Goal: Task Accomplishment & Management: Manage account settings

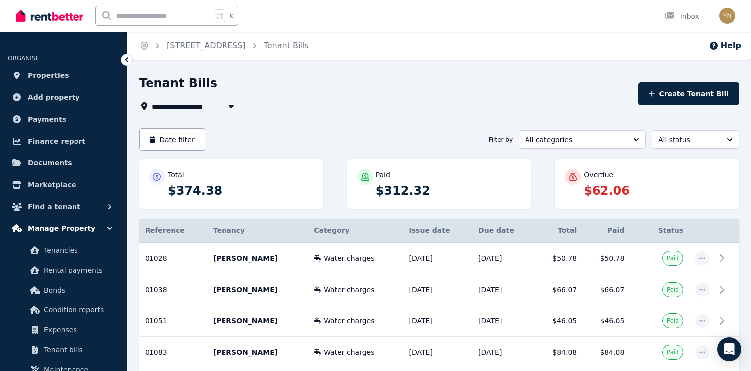
click at [91, 233] on button "Manage Property" at bounding box center [63, 228] width 111 height 20
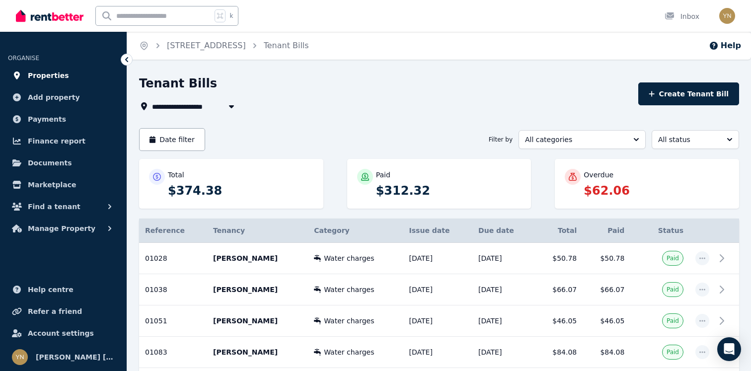
click at [66, 85] on link "Properties" at bounding box center [63, 76] width 111 height 20
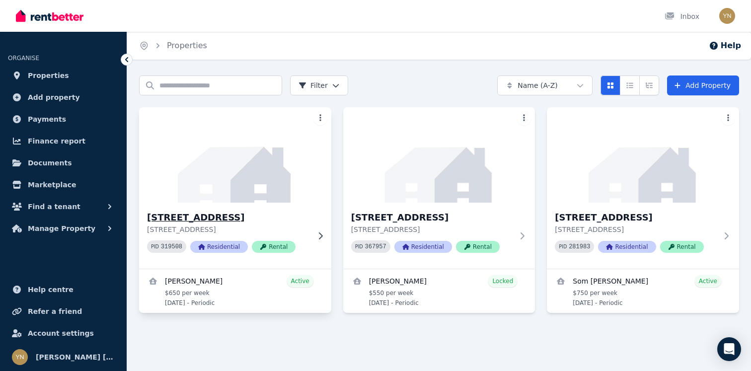
click at [257, 179] on img at bounding box center [235, 155] width 202 height 100
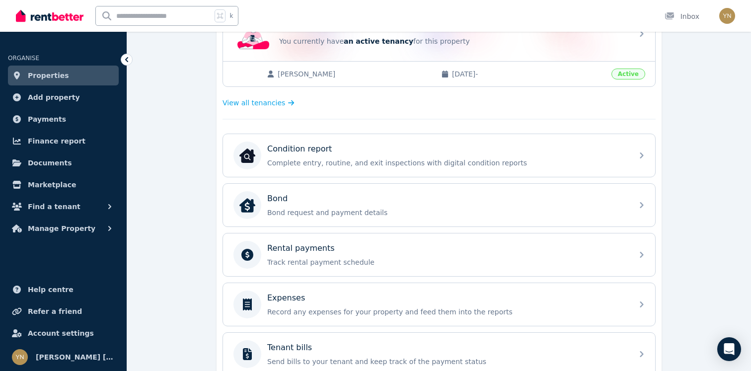
scroll to position [230, 0]
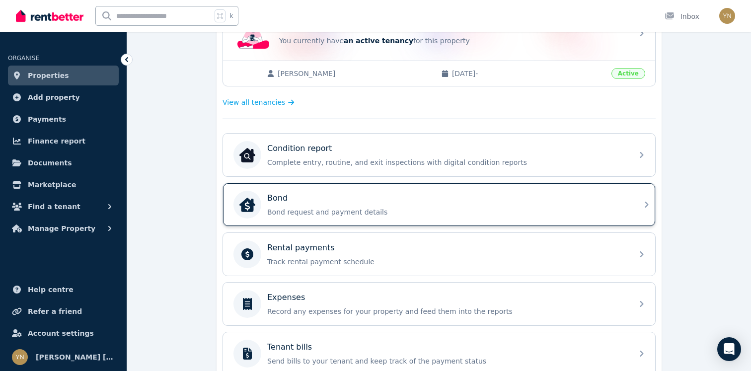
click at [390, 206] on div "Bond Bond request and payment details" at bounding box center [446, 204] width 359 height 25
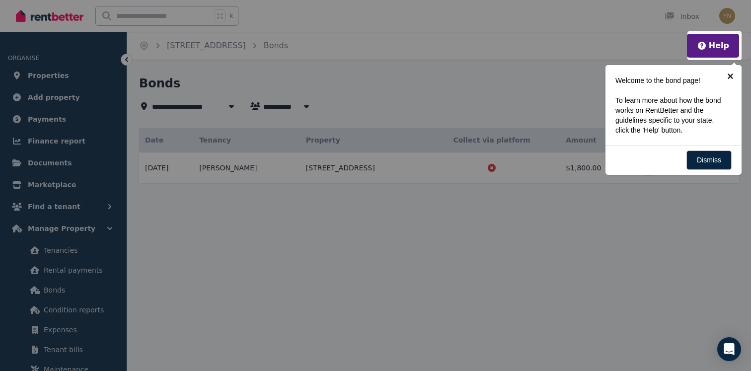
click at [732, 78] on link "×" at bounding box center [730, 76] width 22 height 22
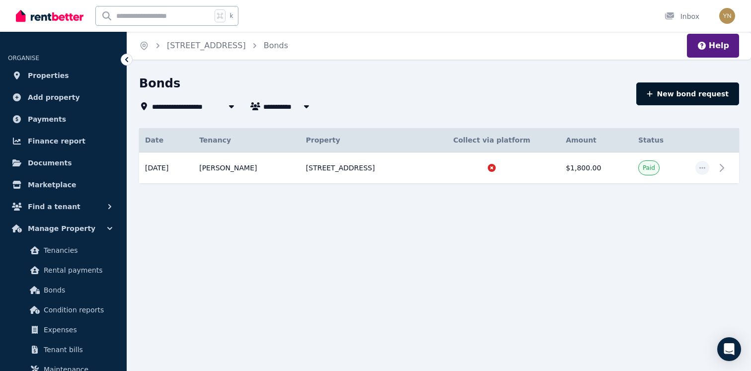
click at [701, 101] on button "New bond request" at bounding box center [687, 93] width 103 height 23
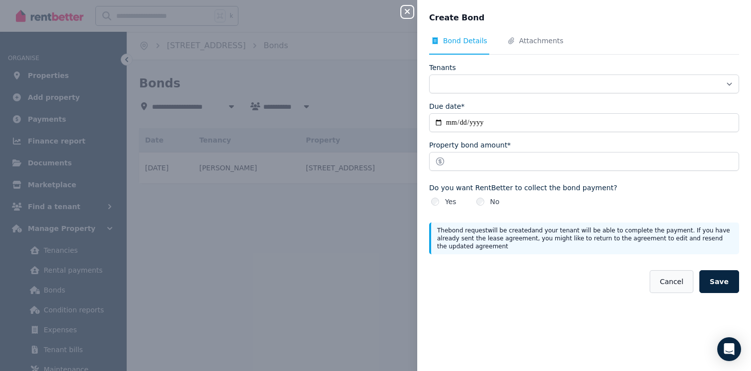
click at [665, 284] on button "Cancel" at bounding box center [670, 281] width 43 height 23
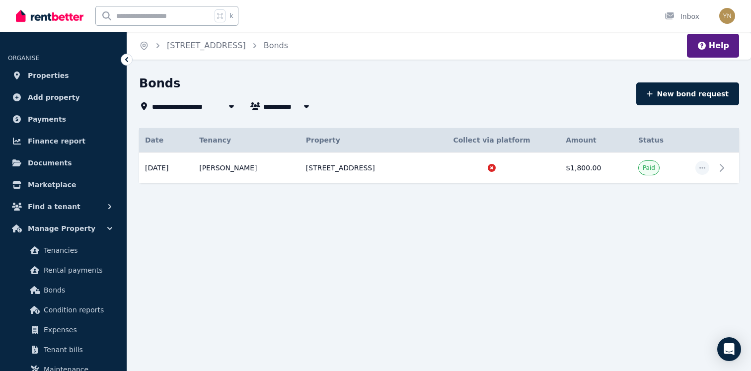
click at [482, 250] on div "**********" at bounding box center [375, 185] width 751 height 371
click at [73, 74] on link "Properties" at bounding box center [63, 76] width 111 height 20
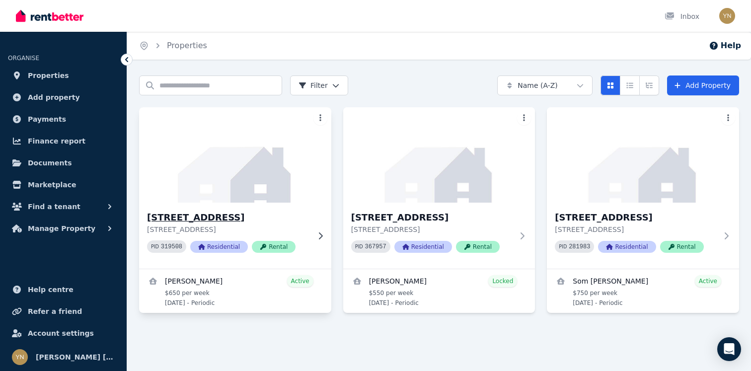
click at [294, 155] on img at bounding box center [235, 155] width 202 height 100
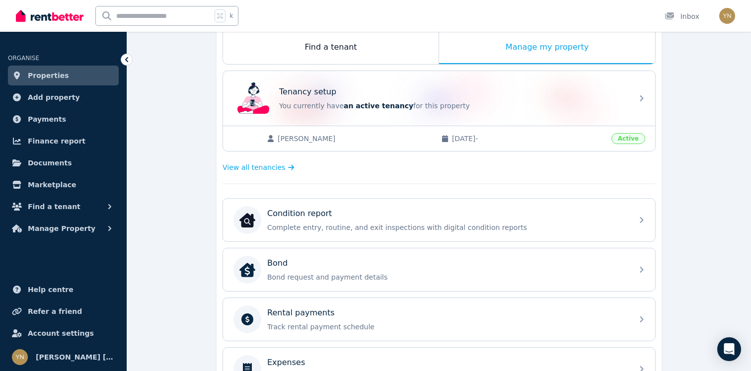
scroll to position [173, 0]
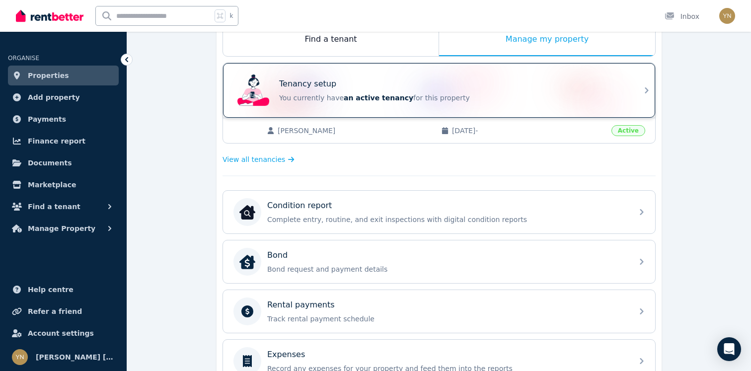
click at [418, 82] on div "Tenancy setup" at bounding box center [452, 84] width 347 height 12
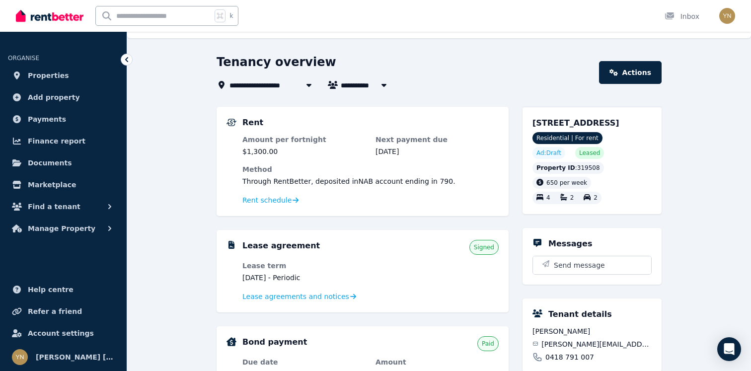
scroll to position [16, 0]
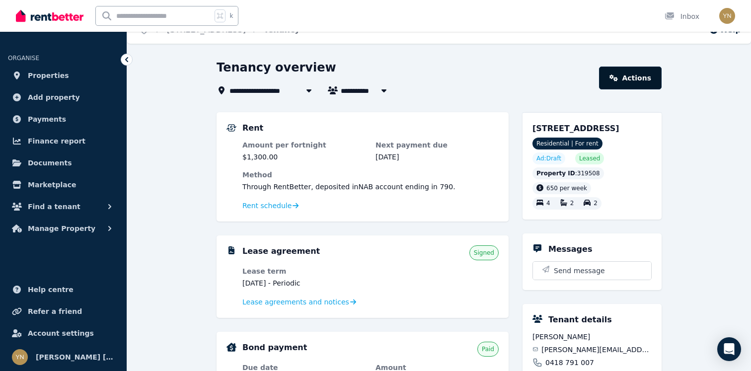
click at [633, 82] on link "Actions" at bounding box center [630, 78] width 63 height 23
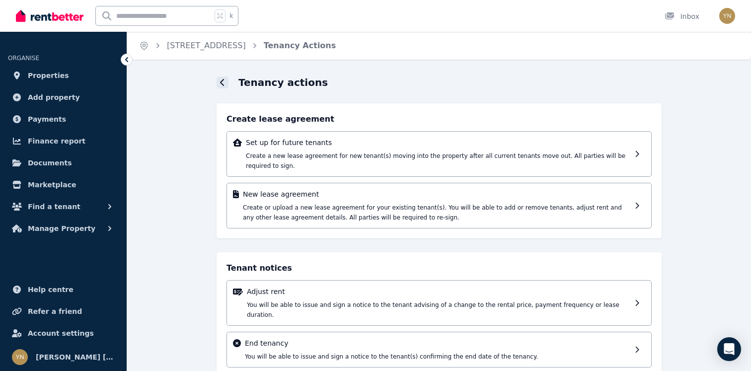
click at [224, 82] on icon at bounding box center [222, 82] width 5 height 8
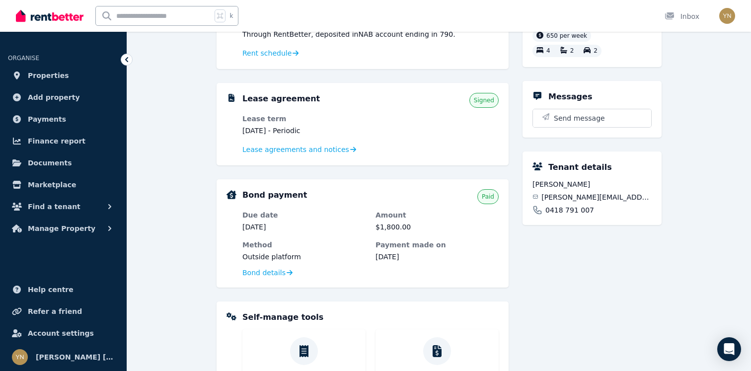
scroll to position [152, 0]
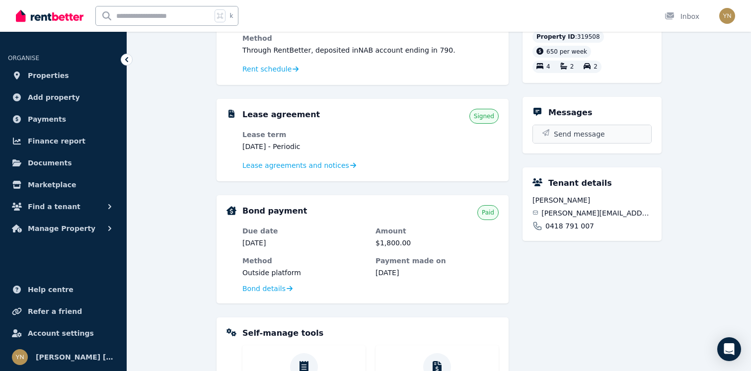
click at [590, 129] on span "Send message" at bounding box center [579, 134] width 51 height 10
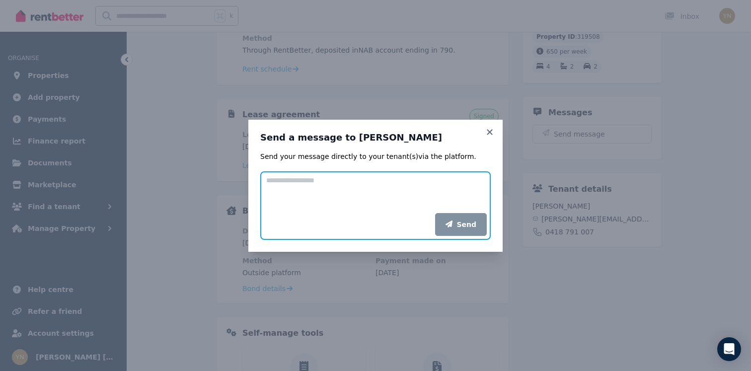
click at [320, 208] on textarea "Add your message" at bounding box center [375, 192] width 230 height 42
click at [332, 188] on textarea "Add your message" at bounding box center [375, 192] width 230 height 42
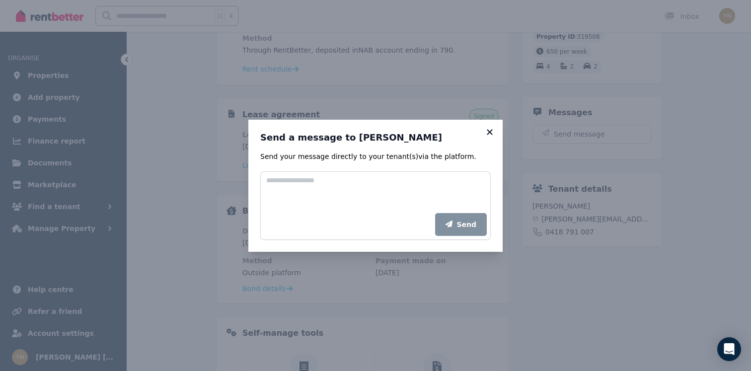
click at [490, 133] on icon at bounding box center [488, 131] width 5 height 5
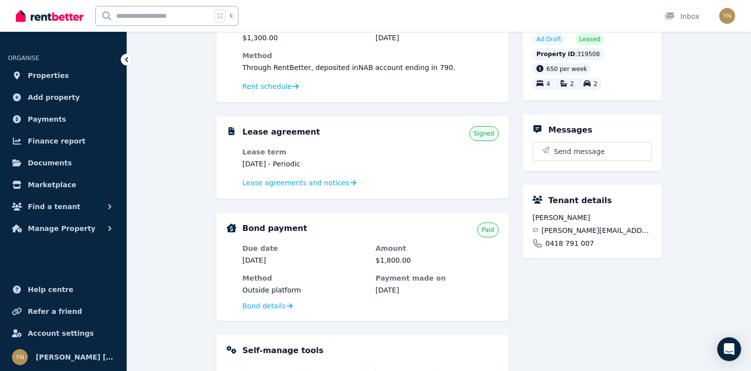
scroll to position [92, 0]
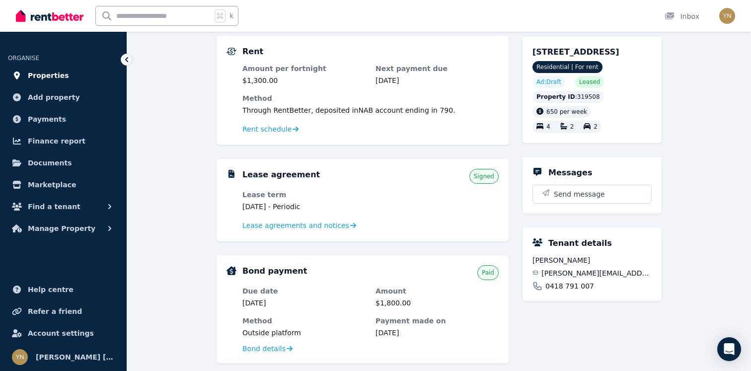
click at [56, 72] on span "Properties" at bounding box center [48, 75] width 41 height 12
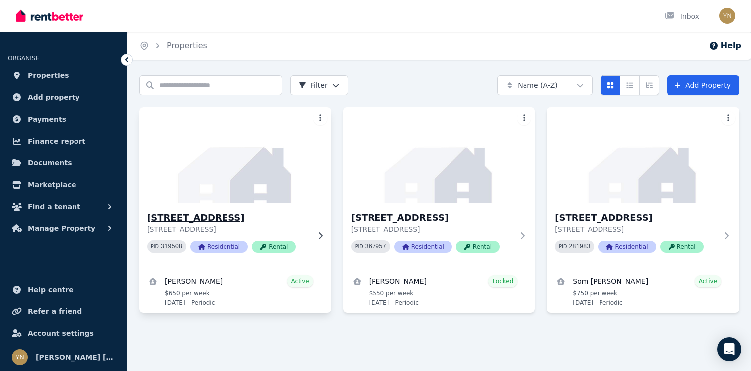
click at [279, 174] on img at bounding box center [235, 155] width 202 height 100
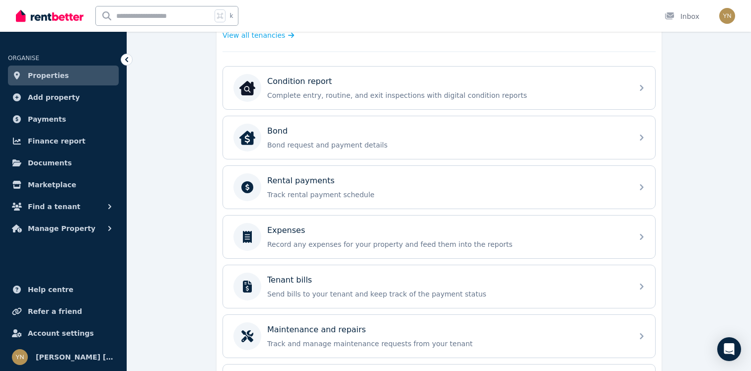
scroll to position [300, 0]
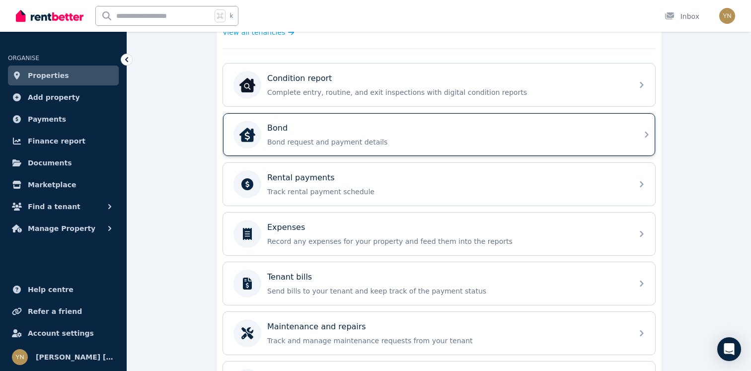
click at [376, 151] on div "Bond Bond request and payment details" at bounding box center [439, 134] width 432 height 43
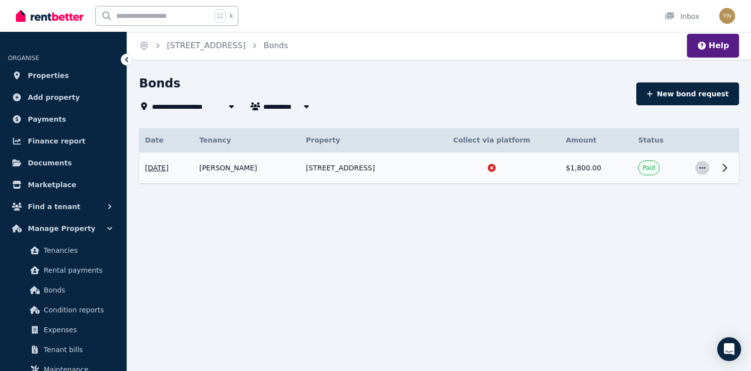
click at [697, 163] on span "button" at bounding box center [702, 168] width 14 height 14
click at [678, 193] on span "View details" at bounding box center [669, 195] width 64 height 12
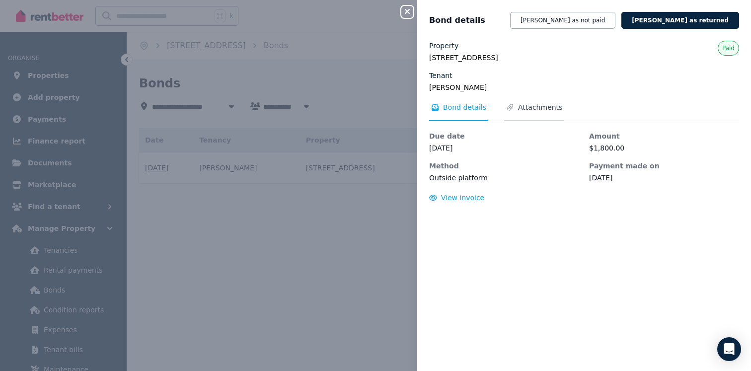
click at [539, 102] on span "Attachments" at bounding box center [540, 107] width 44 height 10
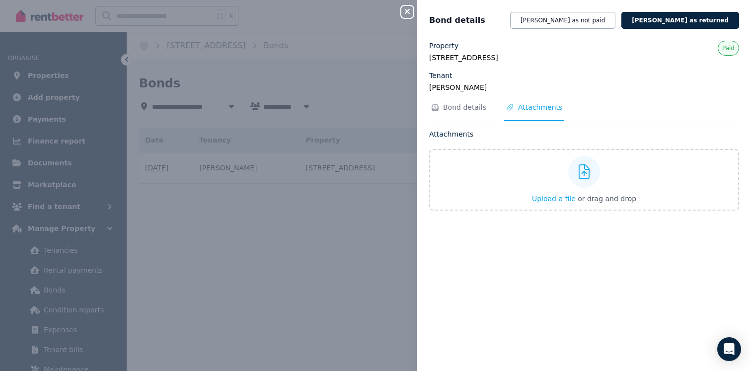
click at [410, 13] on icon "button" at bounding box center [407, 11] width 12 height 8
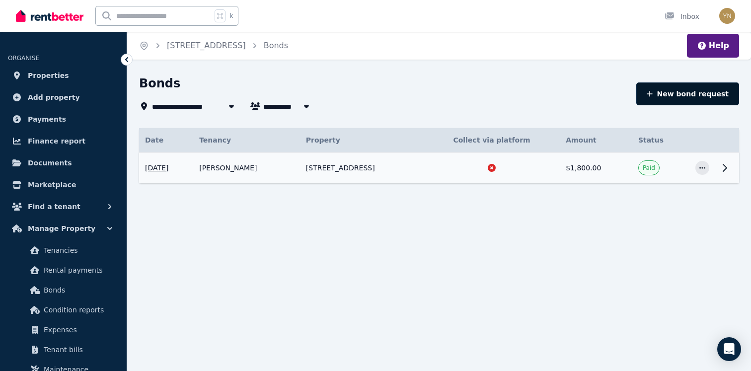
click at [707, 89] on button "New bond request" at bounding box center [687, 93] width 103 height 23
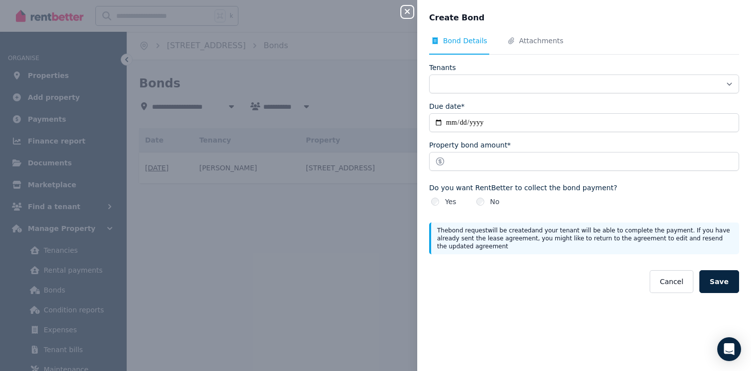
click at [478, 205] on div "No" at bounding box center [487, 202] width 23 height 10
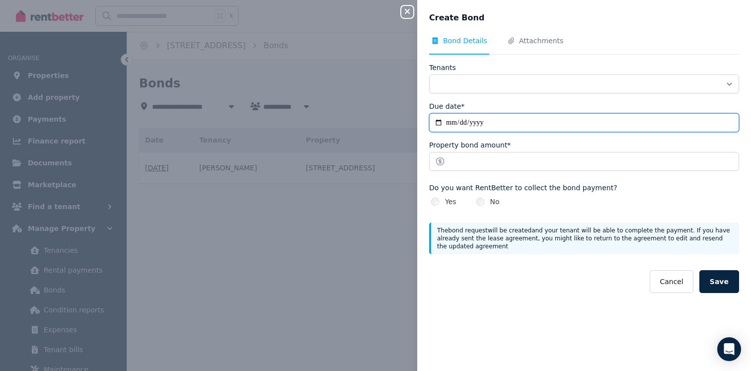
click at [451, 127] on input "Due date*" at bounding box center [584, 122] width 310 height 19
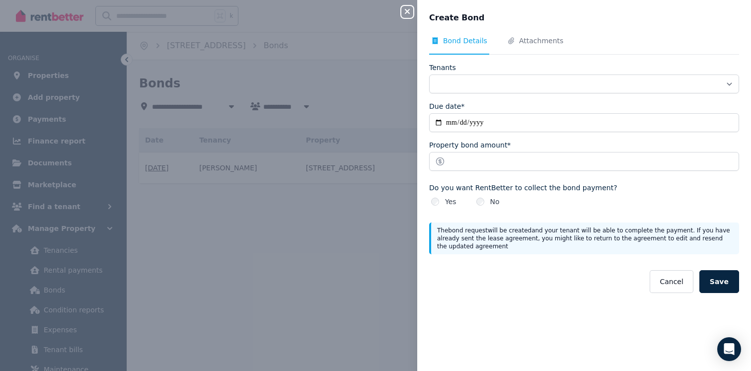
drag, startPoint x: 660, startPoint y: 281, endPoint x: 610, endPoint y: 148, distance: 142.2
click at [610, 148] on form "**********" at bounding box center [584, 178] width 310 height 230
click at [597, 96] on form "**********" at bounding box center [584, 178] width 310 height 230
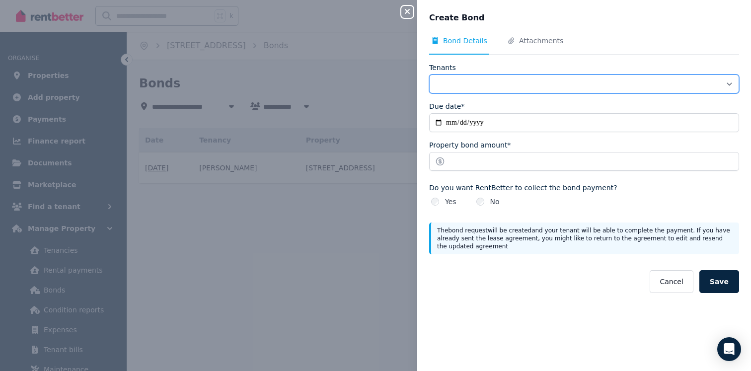
click at [597, 81] on select "**********" at bounding box center [584, 83] width 310 height 19
select select "**********"
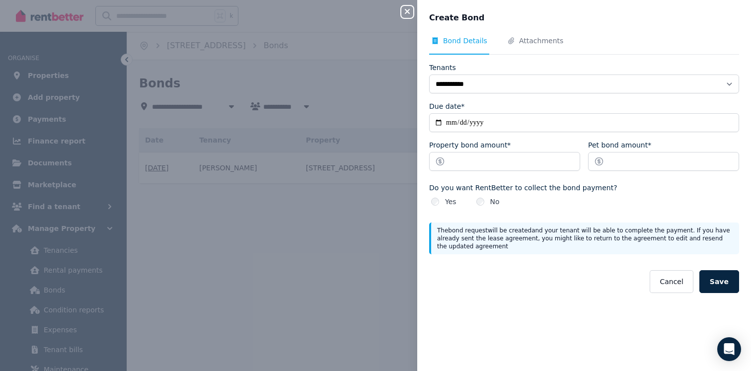
click at [470, 175] on div "Property bond amount*" at bounding box center [504, 159] width 151 height 39
click at [472, 161] on input "Property bond amount*" at bounding box center [504, 161] width 151 height 19
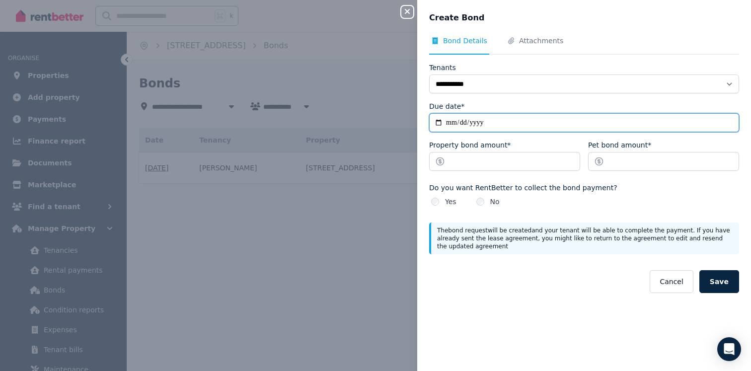
click at [460, 122] on input "Due date*" at bounding box center [584, 122] width 310 height 19
type input "**********"
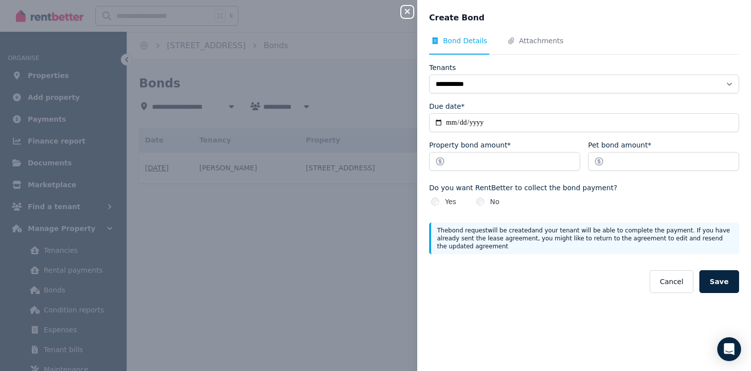
click at [549, 287] on div "Cancel Save" at bounding box center [584, 281] width 310 height 23
click at [518, 171] on div "Property bond amount*" at bounding box center [504, 159] width 151 height 39
click at [522, 153] on input "Property bond amount*" at bounding box center [504, 161] width 151 height 19
click at [657, 287] on button "Cancel" at bounding box center [670, 281] width 43 height 23
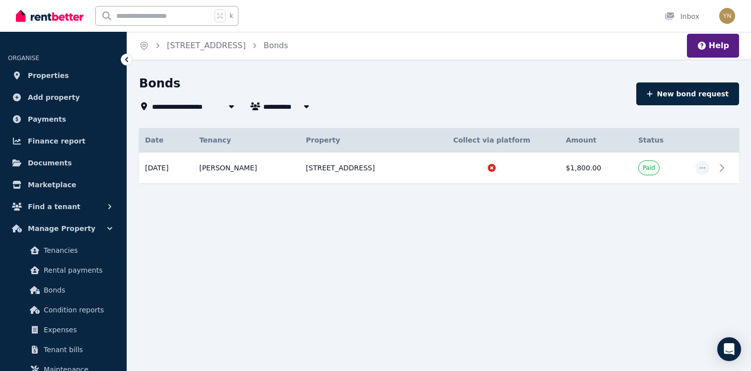
click at [408, 86] on div "Bonds" at bounding box center [384, 84] width 491 height 19
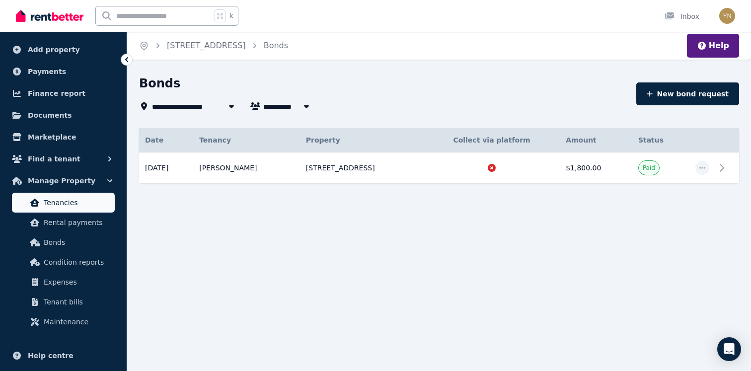
scroll to position [37, 0]
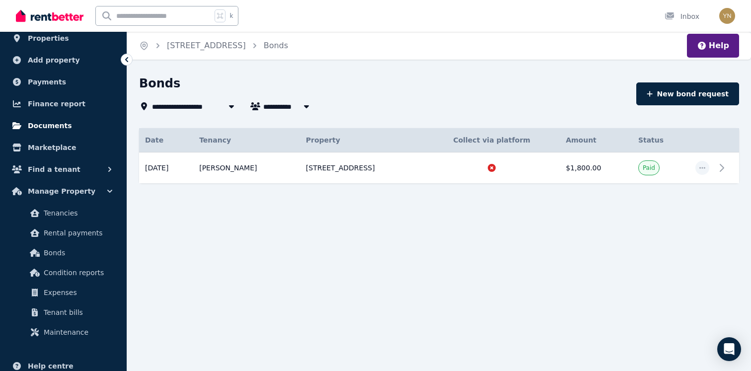
click at [70, 122] on link "Documents" at bounding box center [63, 126] width 111 height 20
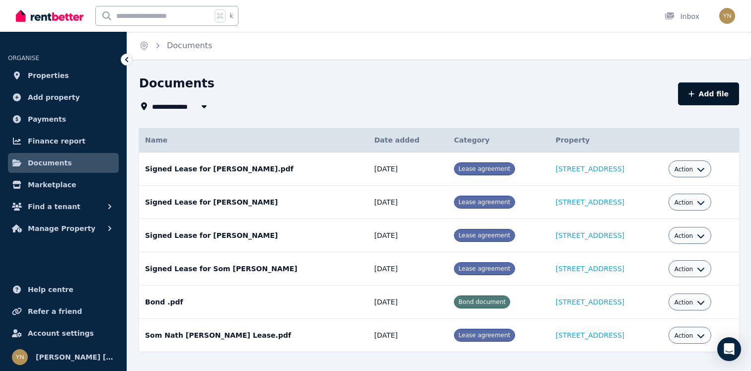
click at [710, 89] on button "Add file" at bounding box center [708, 93] width 61 height 23
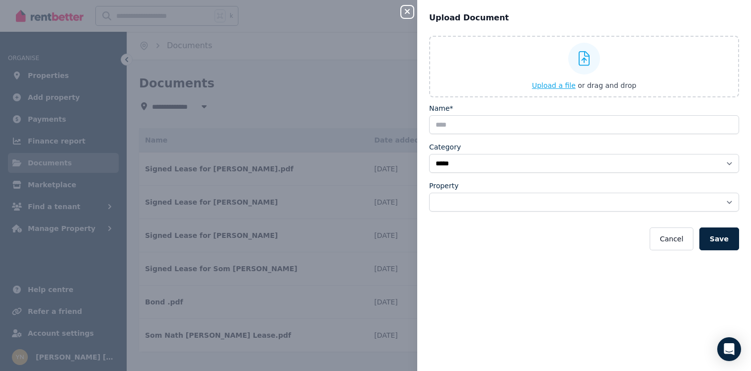
click at [559, 86] on span "Upload a file" at bounding box center [554, 85] width 44 height 8
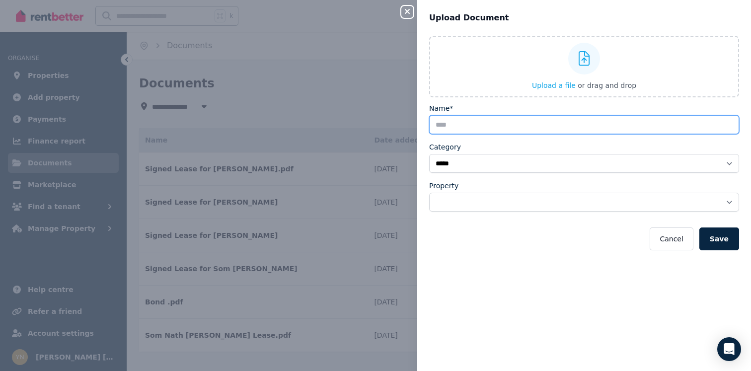
click at [484, 124] on input "Name*" at bounding box center [584, 124] width 310 height 19
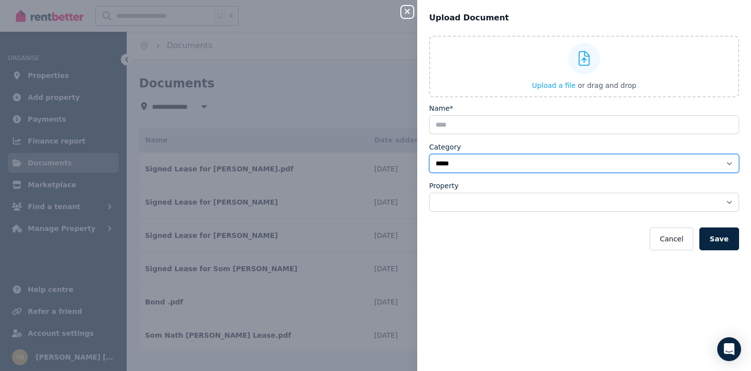
click at [482, 166] on select "**********" at bounding box center [584, 163] width 310 height 19
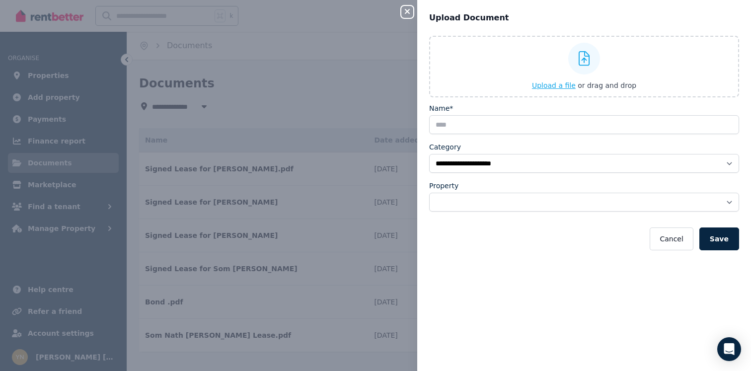
click at [505, 57] on label "Upload a file or drag and drop" at bounding box center [584, 67] width 310 height 62
click at [0, 0] on input "Upload a file or drag and drop" at bounding box center [0, 0] width 0 height 0
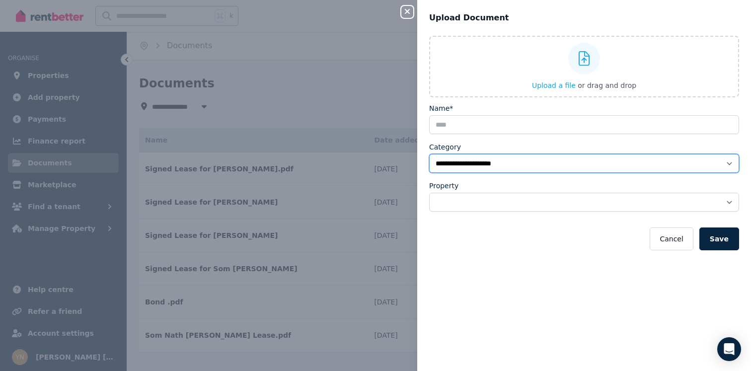
click at [514, 154] on select "**********" at bounding box center [584, 163] width 310 height 19
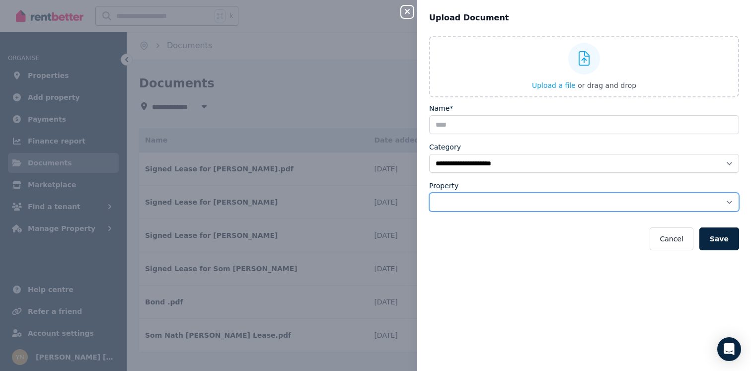
click at [465, 202] on select "**********" at bounding box center [584, 202] width 310 height 19
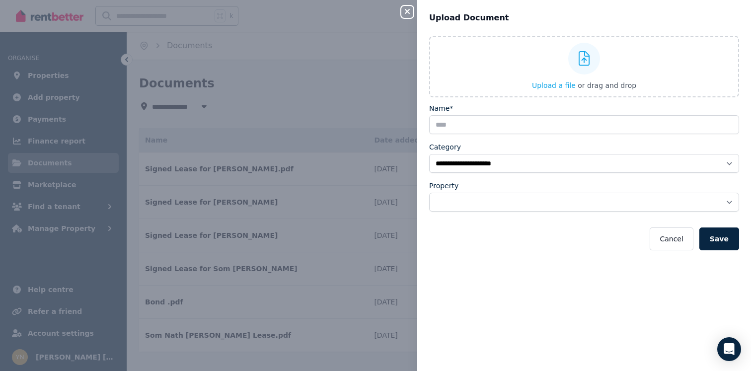
click at [378, 63] on div "**********" at bounding box center [375, 185] width 751 height 371
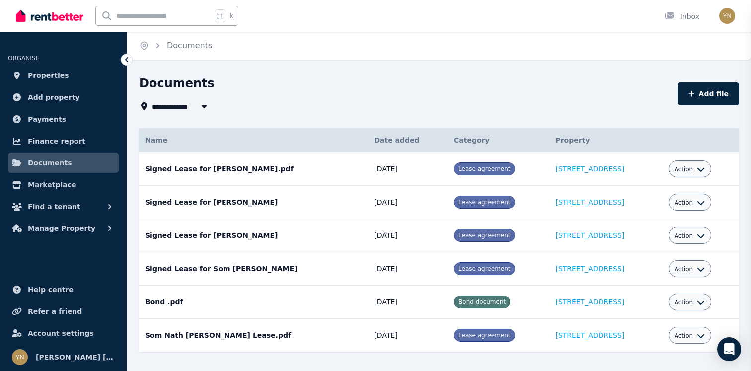
select select "*****"
click at [52, 117] on span "Payments" at bounding box center [47, 119] width 38 height 12
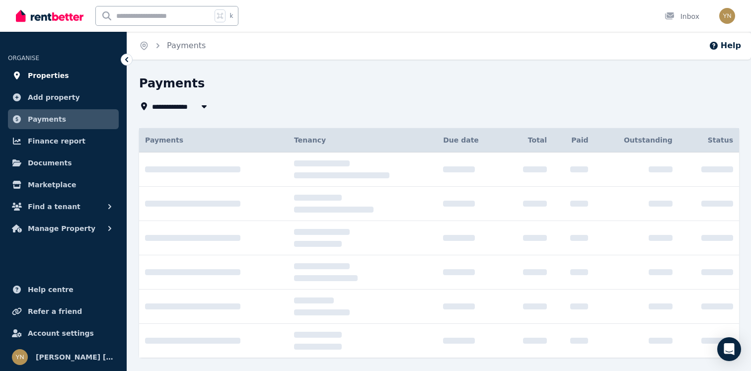
click at [63, 82] on link "Properties" at bounding box center [63, 76] width 111 height 20
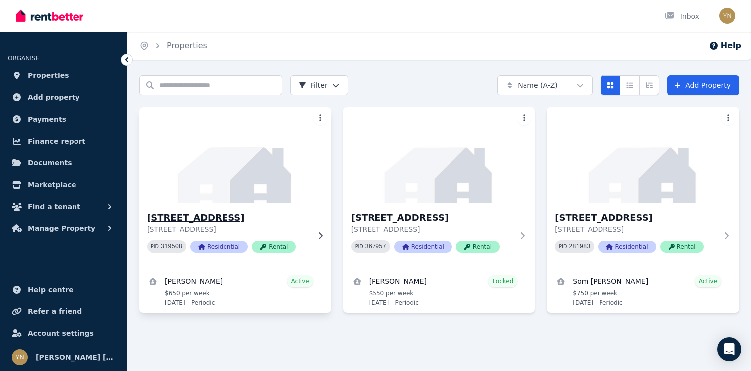
click at [220, 162] on img at bounding box center [235, 155] width 202 height 100
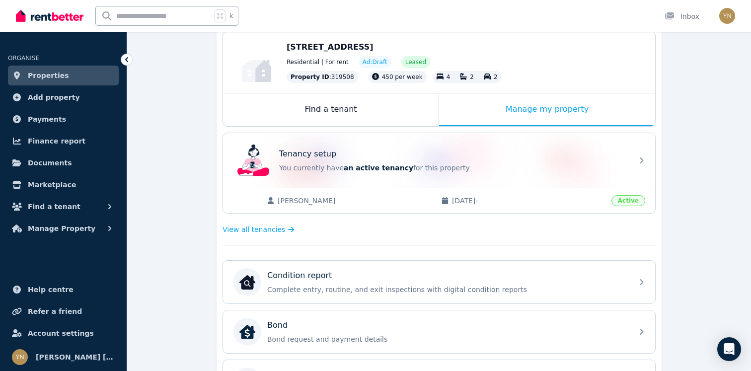
scroll to position [109, 0]
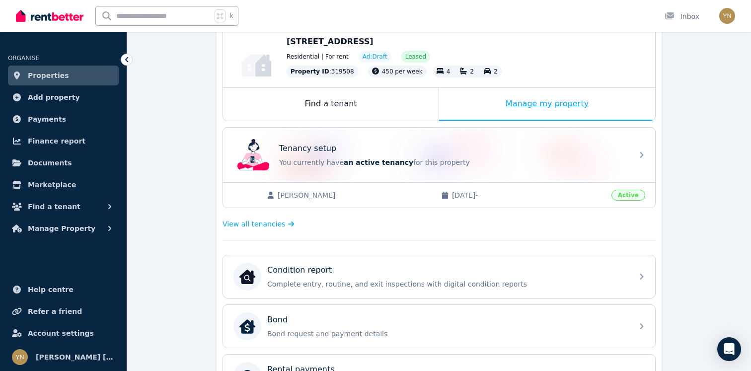
click at [516, 97] on div "Manage my property" at bounding box center [547, 104] width 216 height 33
click at [690, 156] on div "**********" at bounding box center [438, 303] width 623 height 673
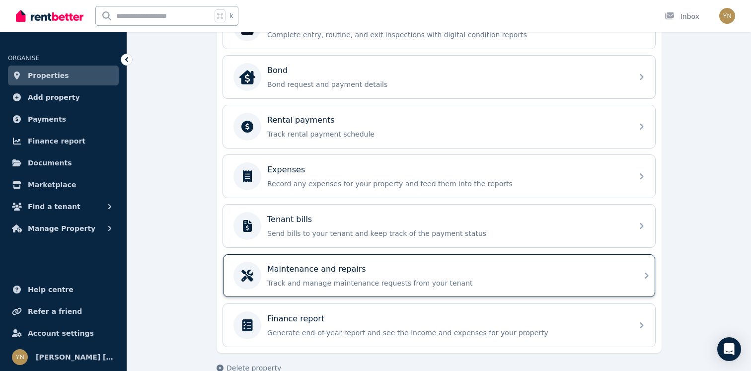
scroll to position [350, 0]
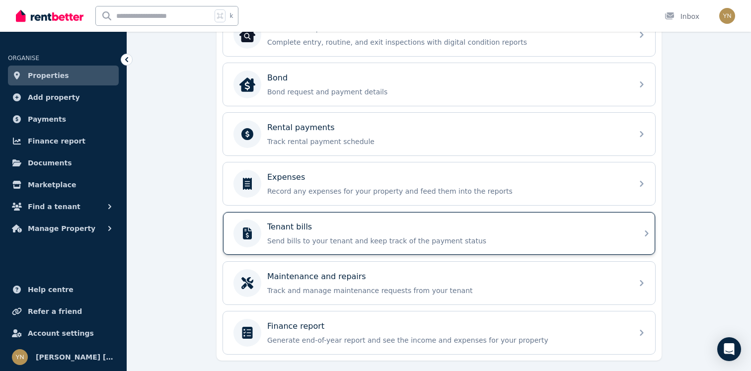
click at [378, 226] on div "Tenant bills" at bounding box center [446, 227] width 359 height 12
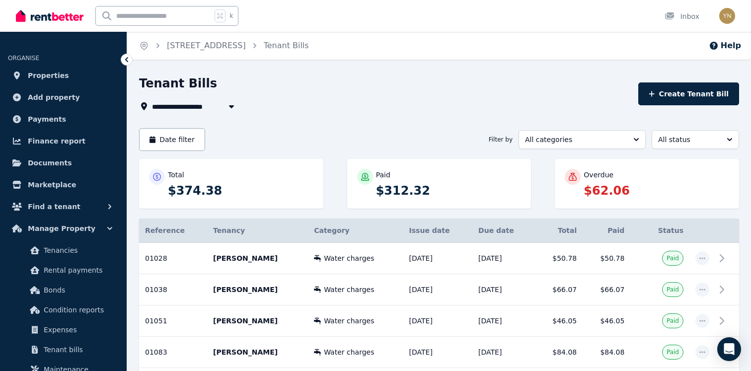
scroll to position [24, 0]
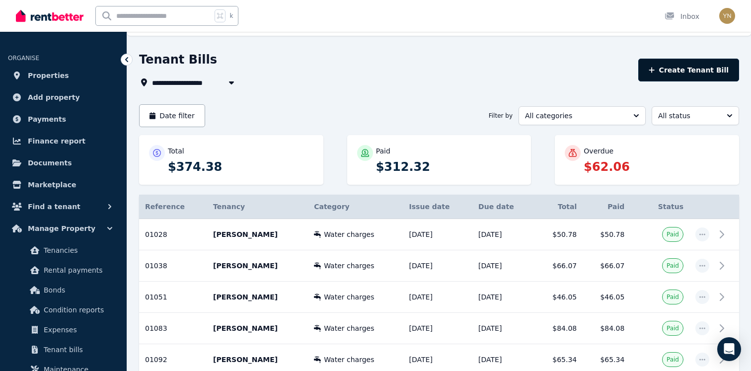
click at [711, 64] on button "Create Tenant Bill" at bounding box center [688, 70] width 101 height 23
type input "**********"
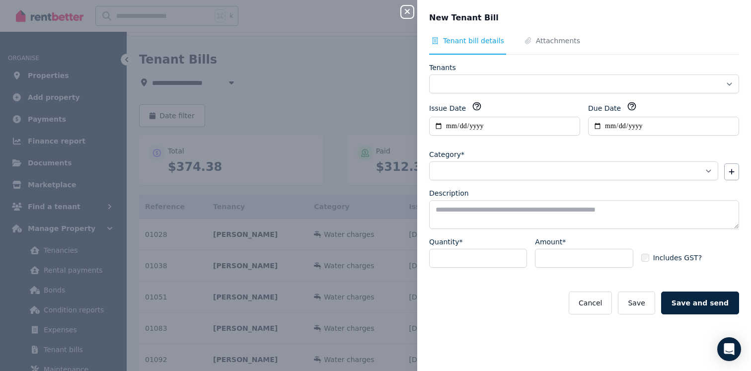
click at [577, 49] on nav "Tenant bill details Attachments" at bounding box center [584, 45] width 310 height 19
click at [596, 298] on button "Cancel" at bounding box center [589, 302] width 43 height 23
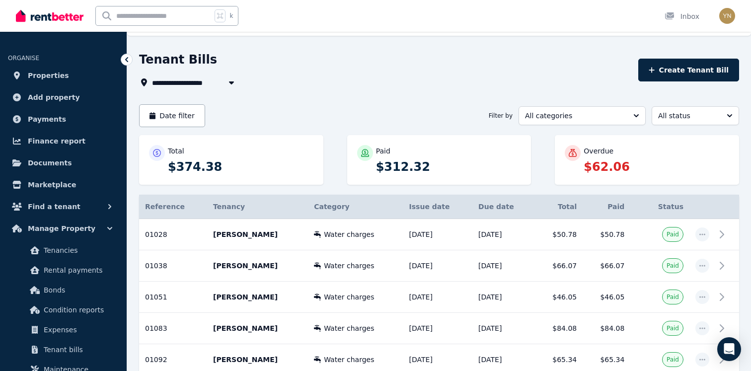
click at [461, 83] on div "**********" at bounding box center [385, 82] width 493 height 12
